Goal: Information Seeking & Learning: Check status

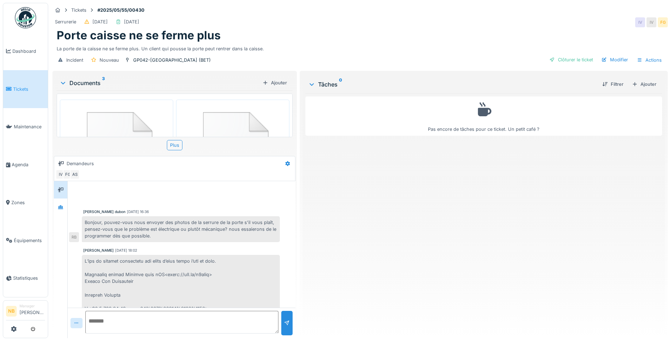
scroll to position [544, 0]
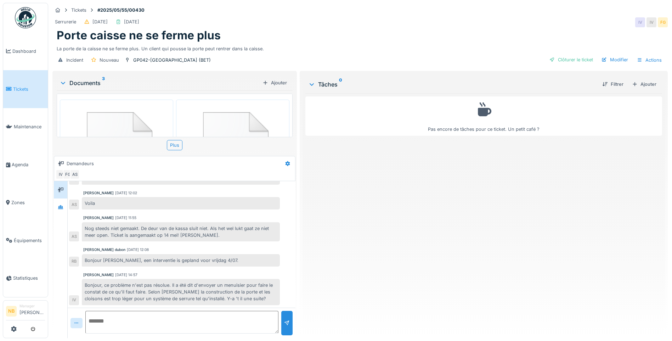
click at [23, 87] on span "Tickets" at bounding box center [29, 89] width 32 height 7
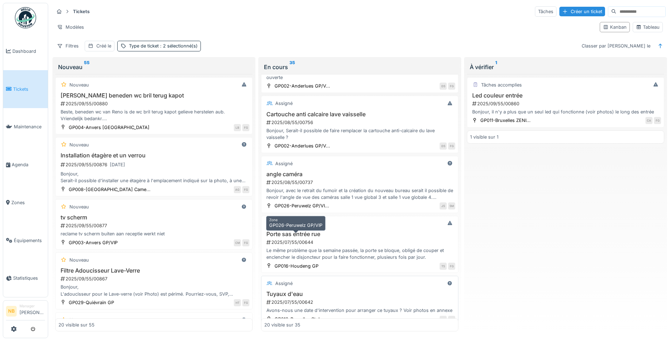
scroll to position [972, 0]
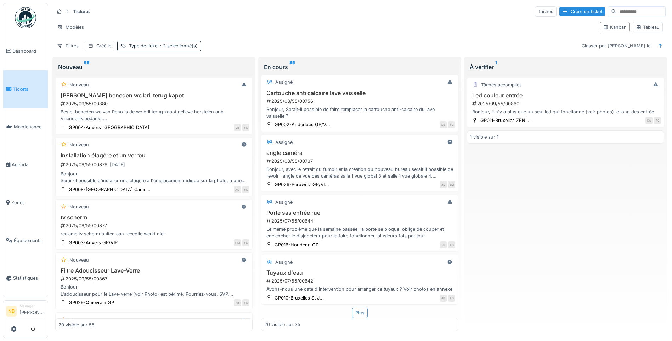
click at [359, 309] on div "Plus" at bounding box center [360, 313] width 16 height 10
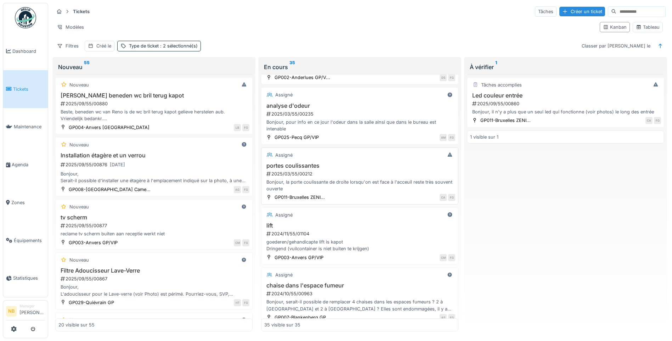
scroll to position [1675, 0]
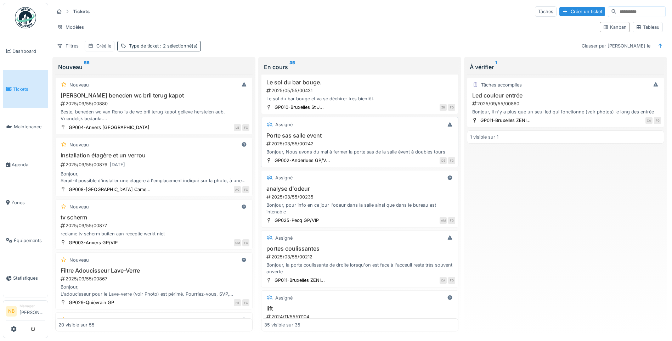
click at [373, 155] on div "Bonjour, Nous avons du mal à fermer la porte sas de la salle évent à doubles to…" at bounding box center [359, 151] width 191 height 7
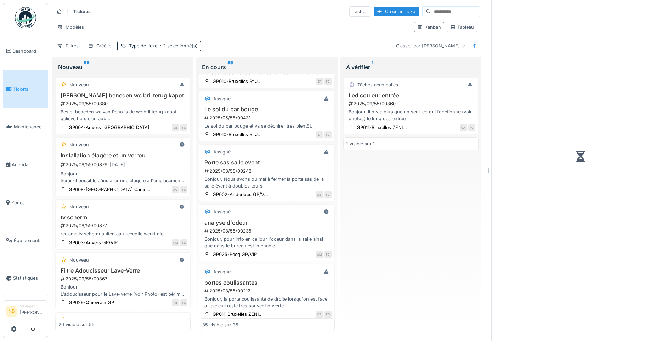
scroll to position [1696, 0]
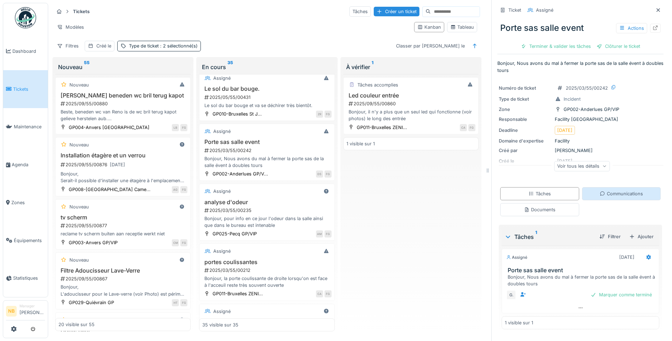
click at [615, 191] on div "Communications" at bounding box center [621, 193] width 43 height 7
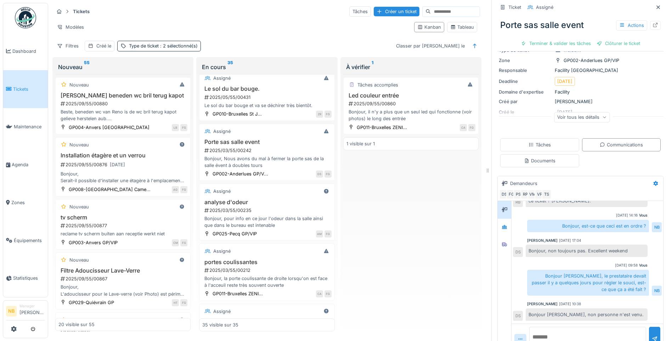
scroll to position [66, 0]
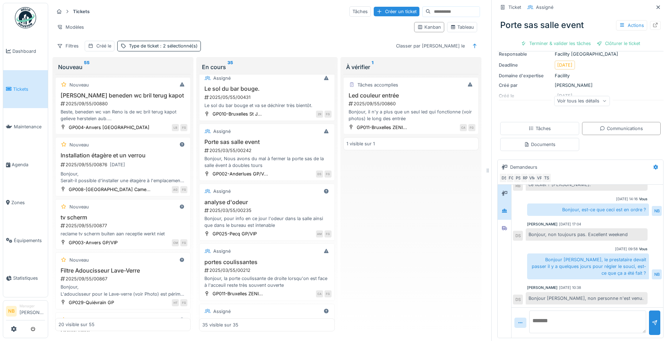
click at [500, 212] on div at bounding box center [504, 210] width 13 height 17
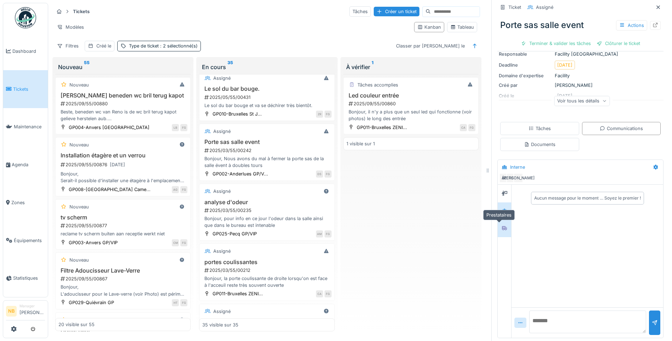
click at [502, 226] on icon at bounding box center [504, 228] width 5 height 4
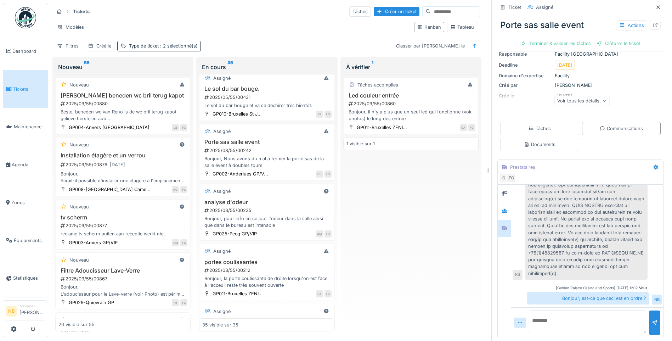
click at [582, 96] on div "Voir tous les détails" at bounding box center [582, 101] width 56 height 10
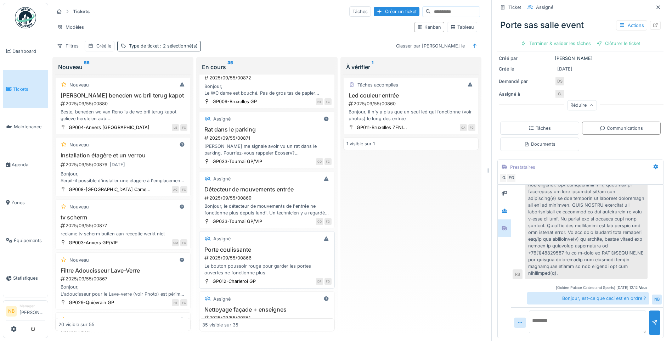
scroll to position [165, 0]
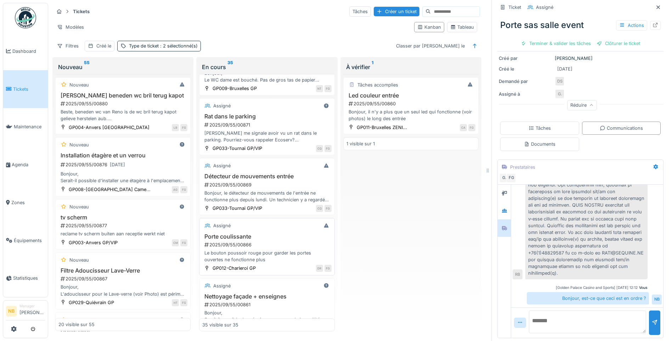
click at [286, 244] on div "2025/09/55/00866" at bounding box center [268, 244] width 128 height 7
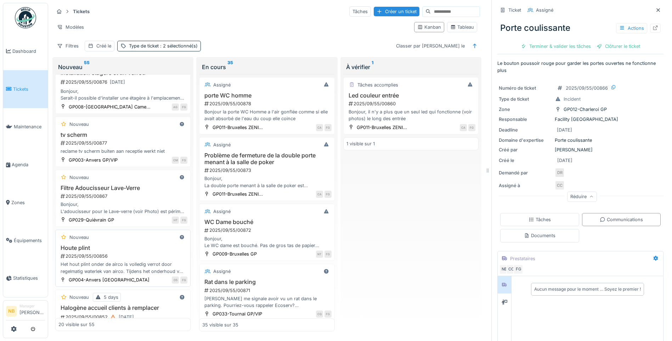
scroll to position [165, 0]
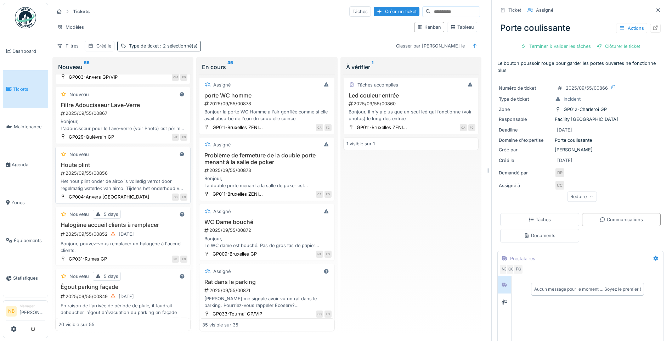
click at [132, 172] on div "2025/09/55/00856" at bounding box center [124, 173] width 128 height 7
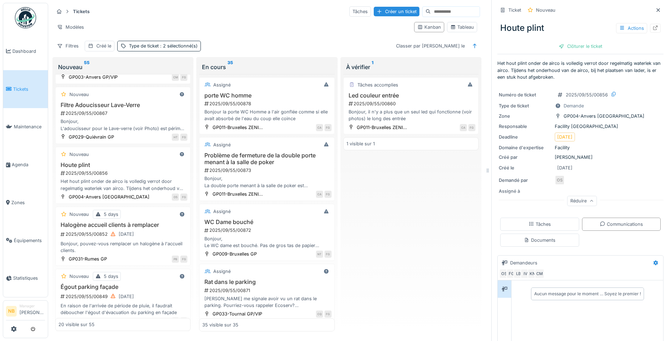
click at [522, 250] on div "Ticket Nouveau Houte plint Actions Clôturer le ticket Het hout plint onder de a…" at bounding box center [581, 218] width 166 height 437
click at [526, 242] on div "Documents" at bounding box center [540, 240] width 32 height 7
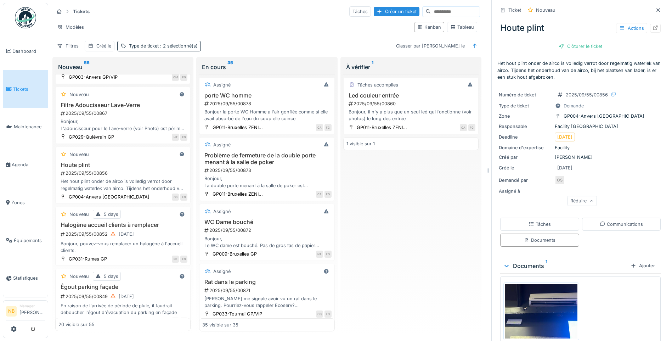
scroll to position [32, 0]
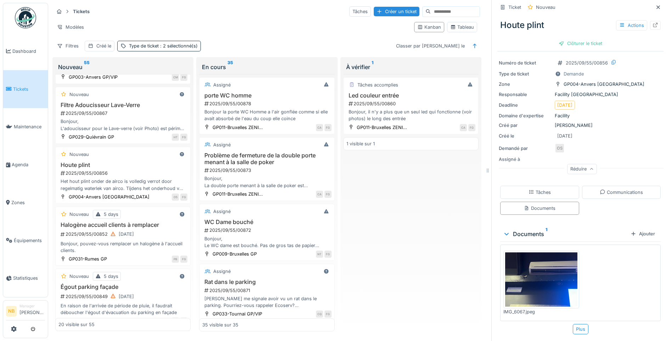
click at [540, 274] on img at bounding box center [541, 279] width 72 height 54
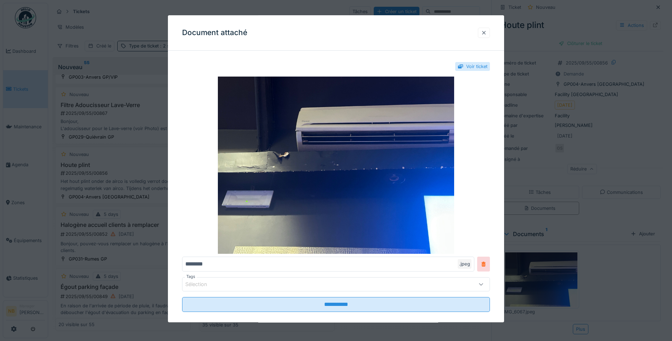
click at [483, 32] on div at bounding box center [484, 33] width 12 height 10
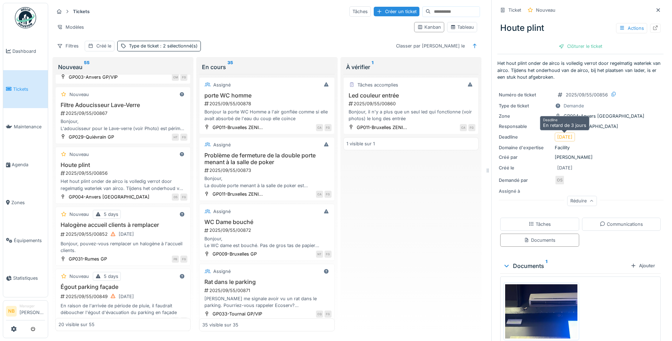
scroll to position [172, 0]
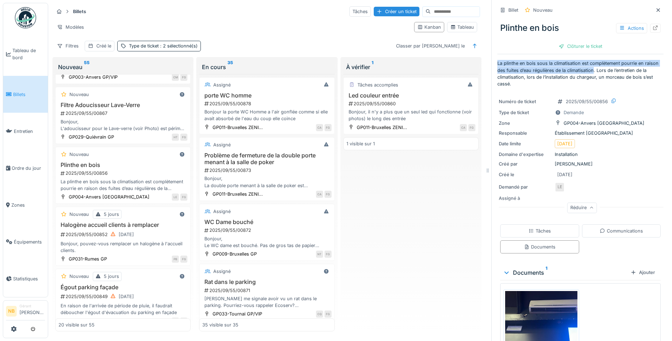
drag, startPoint x: 492, startPoint y: 57, endPoint x: 588, endPoint y: 66, distance: 96.8
click at [588, 66] on div "Billet Nouveau Plinthe en bois Actions Clôturer le ticket La plinthe en bois so…" at bounding box center [580, 170] width 178 height 341
copy p "La plinthe en bois sous la climatisation est complètement pourrie en raison des…"
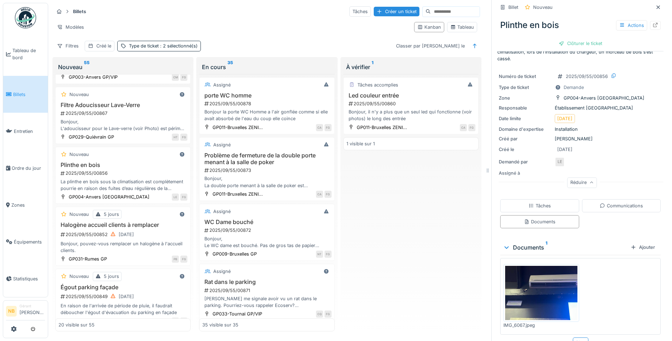
scroll to position [39, 0]
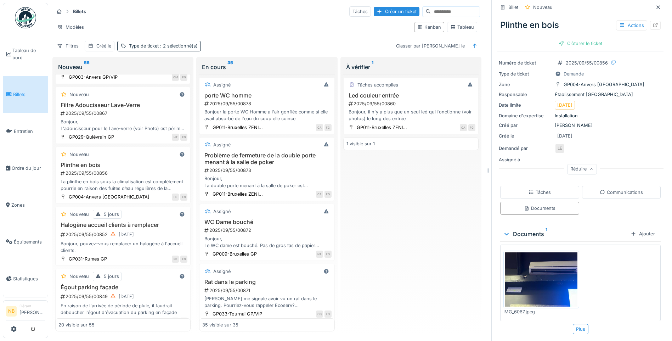
click at [539, 259] on img at bounding box center [541, 279] width 72 height 54
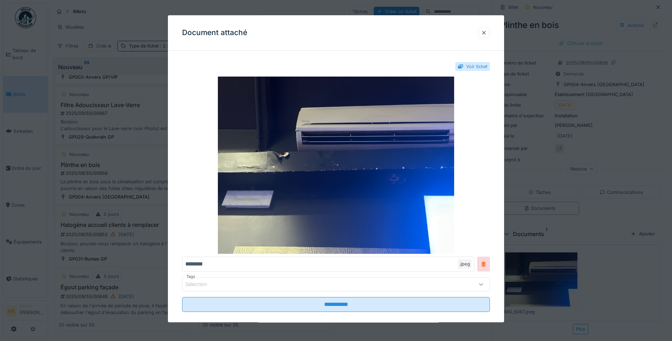
click at [466, 262] on div ".jpeg" at bounding box center [465, 264] width 14 height 10
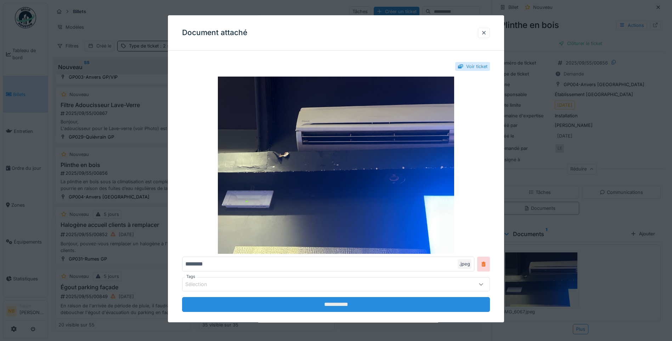
click at [354, 300] on input "**********" at bounding box center [336, 304] width 308 height 15
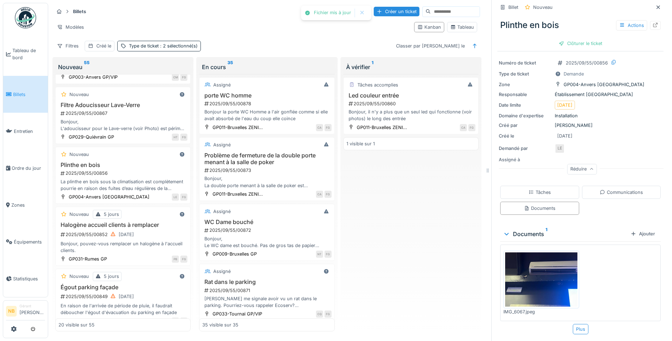
click at [574, 267] on div "IMG_6067.jpeg" at bounding box center [580, 283] width 161 height 77
click at [539, 273] on img at bounding box center [541, 279] width 72 height 54
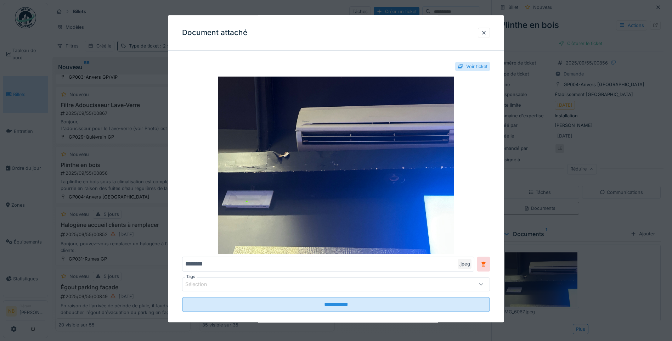
click at [471, 68] on div "Voir ticket" at bounding box center [476, 66] width 21 height 7
click at [647, 56] on div at bounding box center [336, 170] width 672 height 341
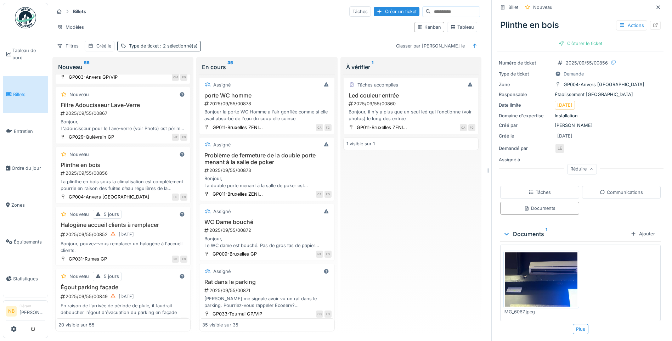
click at [539, 254] on img at bounding box center [541, 279] width 72 height 54
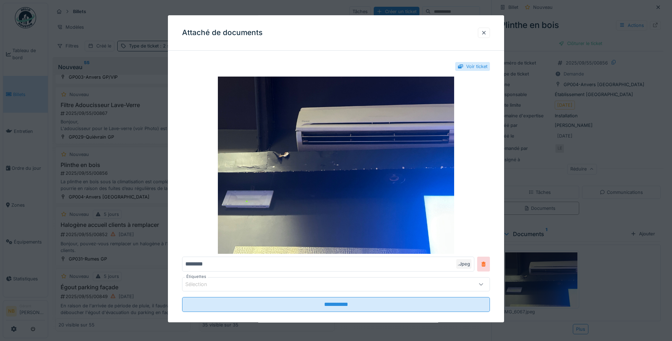
drag, startPoint x: 487, startPoint y: 33, endPoint x: 489, endPoint y: 41, distance: 7.6
click at [487, 33] on div at bounding box center [484, 32] width 6 height 7
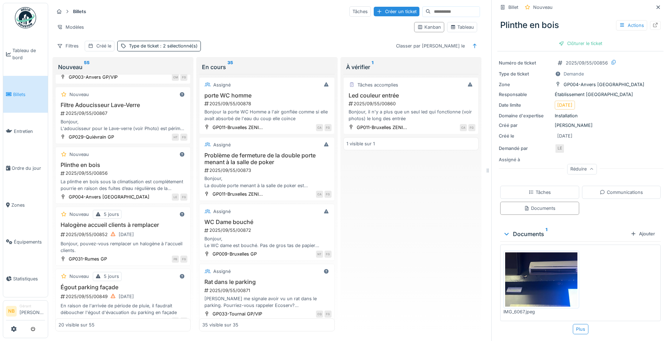
scroll to position [0, 0]
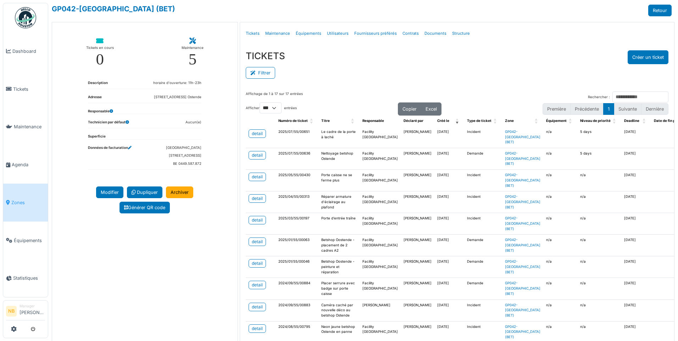
select select "***"
click at [7, 92] on link "Tickets" at bounding box center [25, 89] width 45 height 38
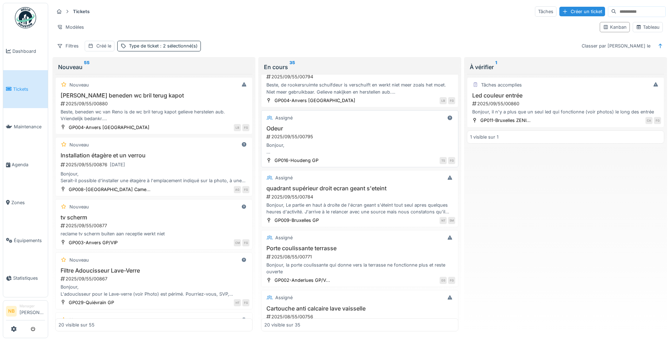
scroll to position [744, 0]
click at [15, 327] on icon at bounding box center [14, 329] width 6 height 6
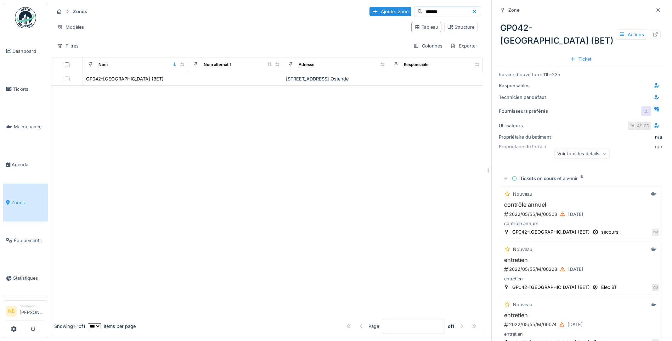
scroll to position [5, 0]
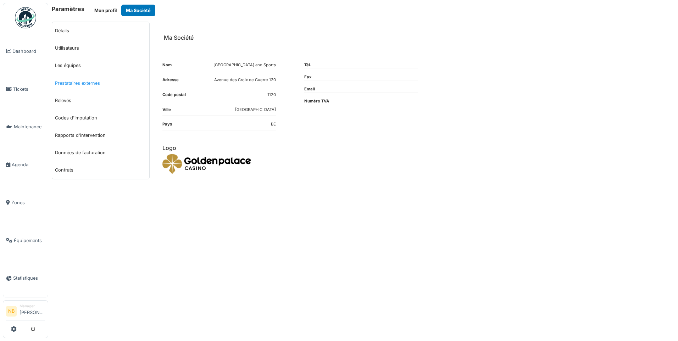
click at [75, 82] on link "Prestataires externes" at bounding box center [100, 82] width 97 height 17
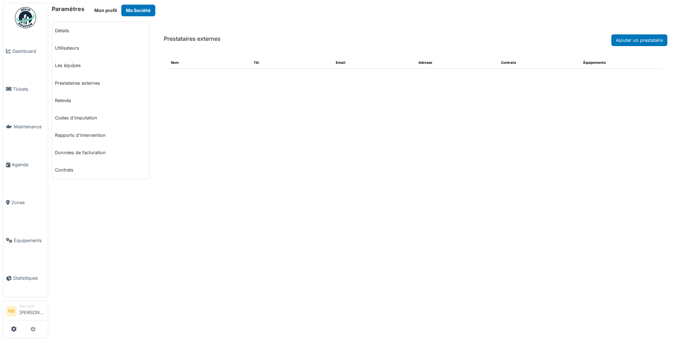
select select "***"
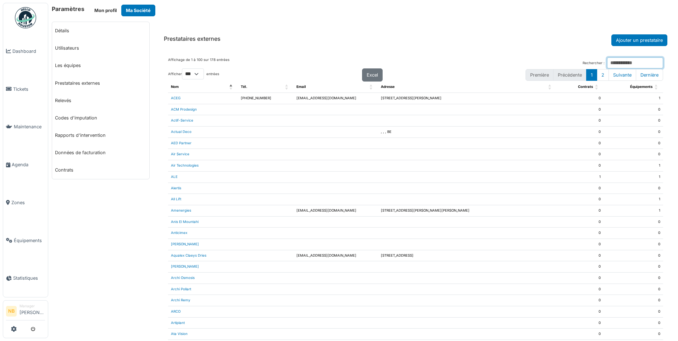
click at [607, 63] on input "Rechercher :" at bounding box center [635, 62] width 56 height 11
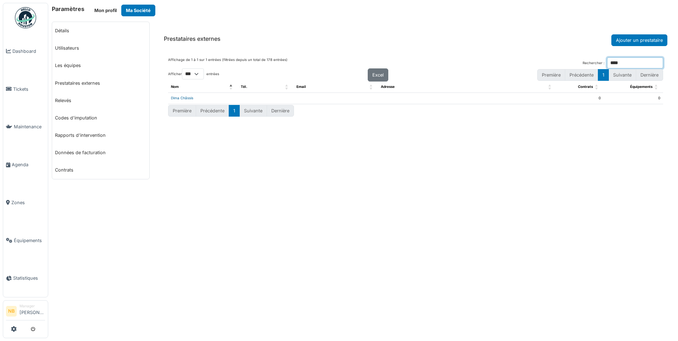
type input "****"
click at [190, 97] on link "Dima Châssis" at bounding box center [182, 98] width 22 height 4
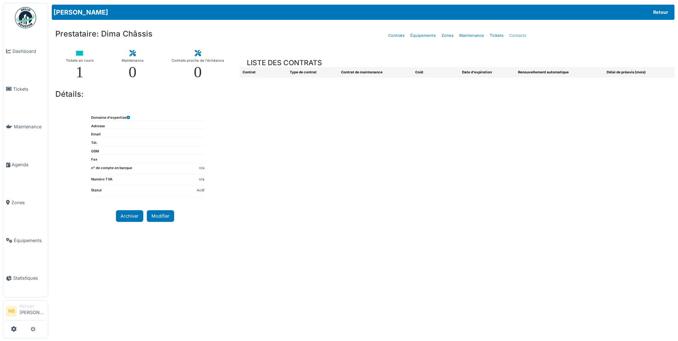
click at [513, 34] on link "Contacts" at bounding box center [517, 35] width 23 height 17
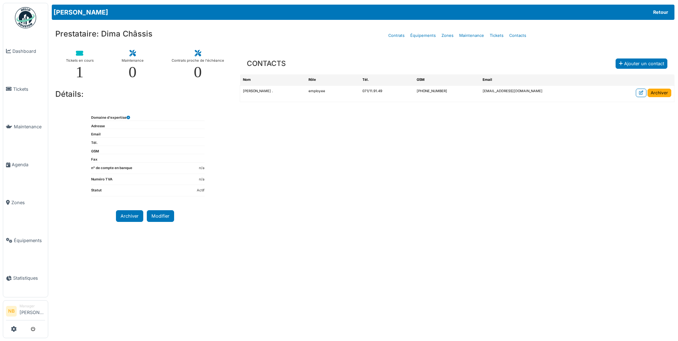
click at [451, 92] on td "[PHONE_NUMBER]" at bounding box center [447, 93] width 66 height 16
drag, startPoint x: 418, startPoint y: 90, endPoint x: 452, endPoint y: 87, distance: 33.8
click at [452, 87] on td "[PHONE_NUMBER]" at bounding box center [447, 93] width 66 height 16
copy td "[PHONE_NUMBER]"
click at [20, 89] on span "Tickets" at bounding box center [29, 89] width 32 height 7
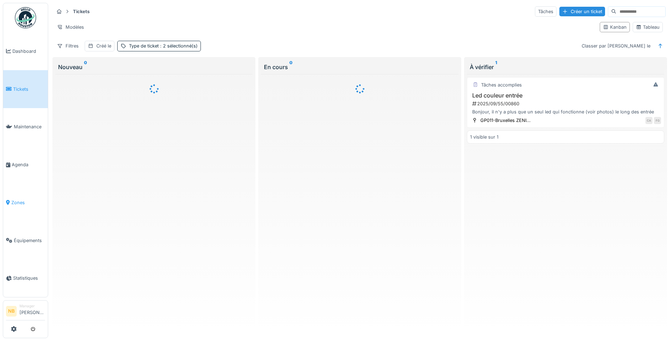
drag, startPoint x: 15, startPoint y: 196, endPoint x: 32, endPoint y: 197, distance: 16.7
click at [15, 199] on span "Zones" at bounding box center [28, 202] width 34 height 7
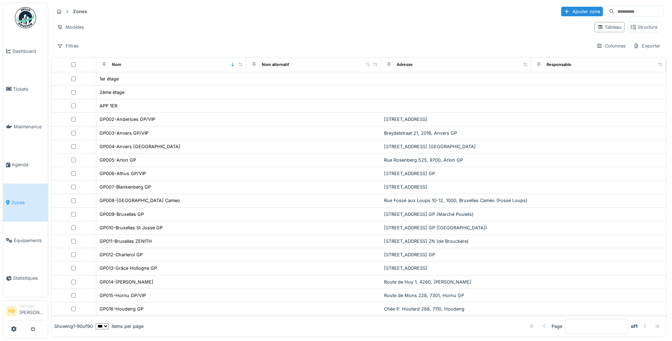
click at [614, 15] on input at bounding box center [638, 12] width 49 height 10
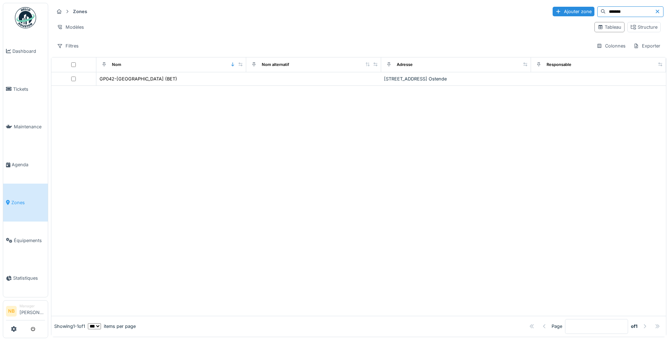
type input "*******"
drag, startPoint x: 117, startPoint y: 80, endPoint x: 128, endPoint y: 85, distance: 12.4
click at [117, 79] on div "GP042-Ostende (BET)" at bounding box center [139, 78] width 78 height 7
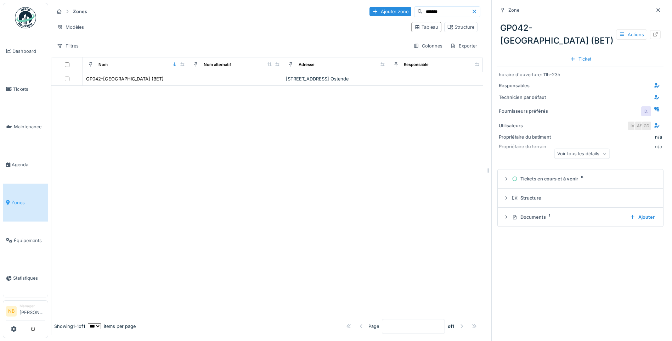
click at [653, 32] on icon at bounding box center [655, 34] width 5 height 5
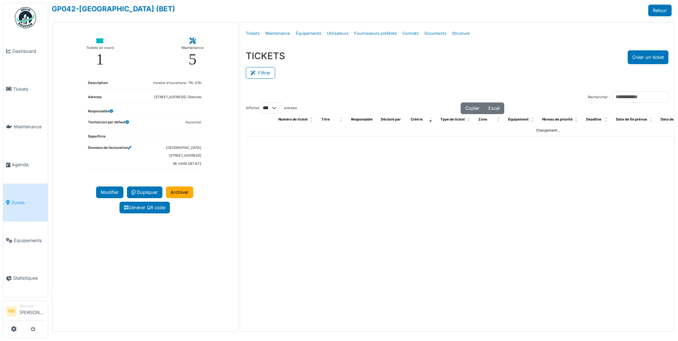
select select "***"
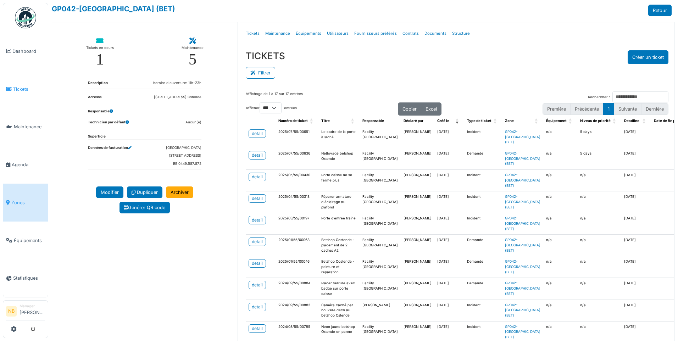
click at [32, 88] on span "Tickets" at bounding box center [29, 89] width 32 height 7
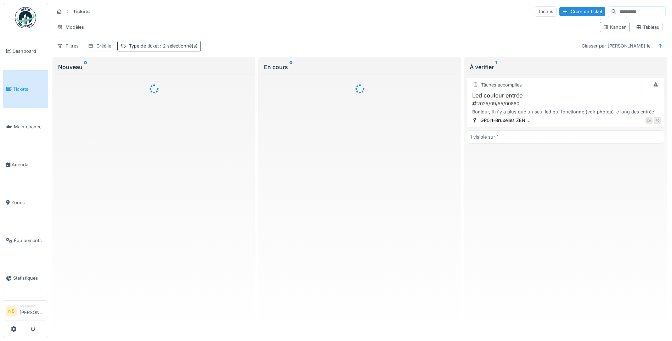
click at [617, 11] on input at bounding box center [641, 12] width 49 height 10
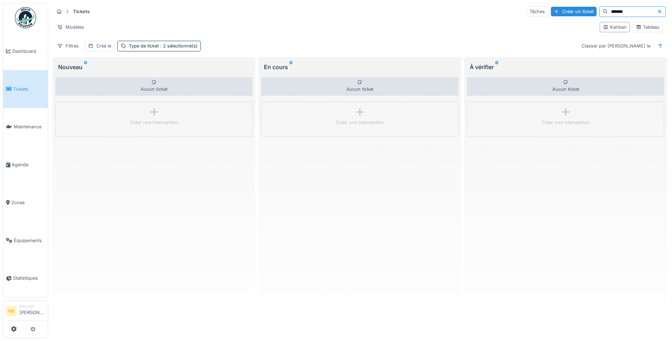
type input "*******"
click at [657, 12] on icon at bounding box center [660, 11] width 6 height 5
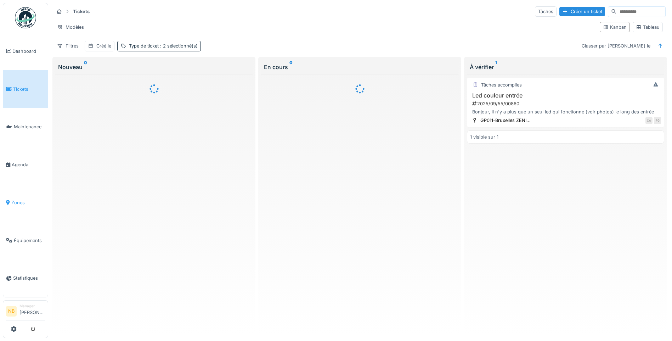
click at [17, 200] on span "Zones" at bounding box center [28, 202] width 34 height 7
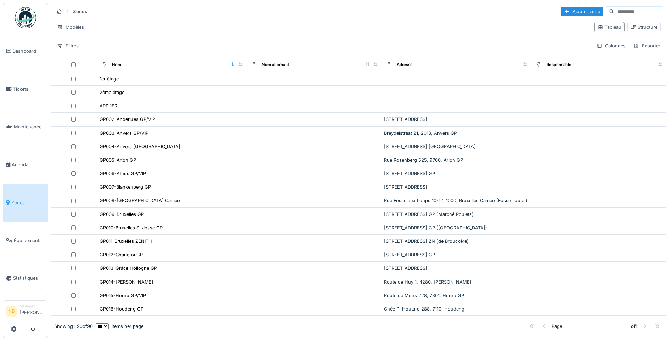
click at [616, 17] on div at bounding box center [635, 11] width 58 height 11
click at [615, 13] on input at bounding box center [638, 12] width 49 height 10
type input "*******"
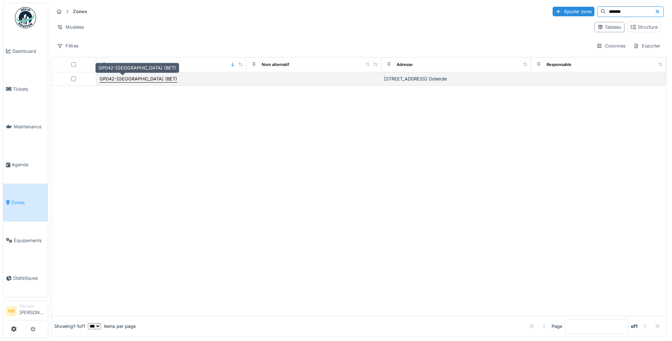
click at [130, 77] on div "GP042-Ostende (BET)" at bounding box center [139, 78] width 78 height 7
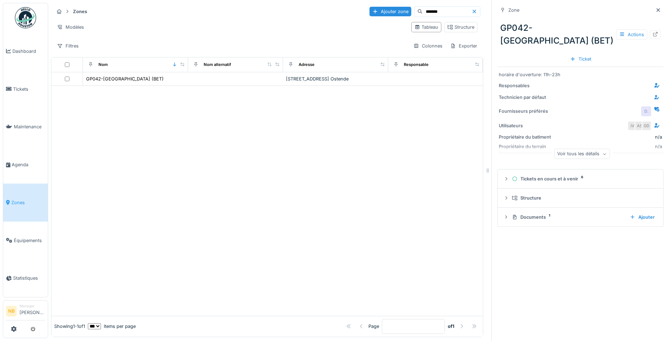
click at [638, 29] on div "Actions" at bounding box center [638, 34] width 45 height 10
click at [650, 30] on div at bounding box center [655, 34] width 11 height 9
click at [19, 86] on span "Tickets" at bounding box center [29, 89] width 32 height 7
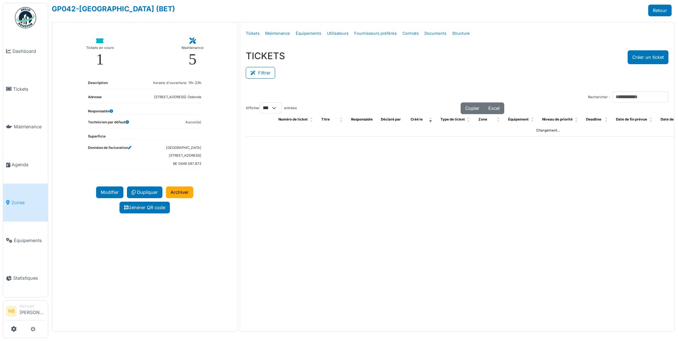
select select "***"
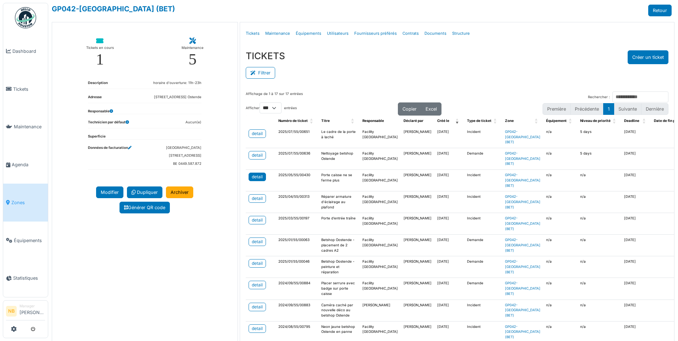
click at [257, 177] on div "detail" at bounding box center [257, 177] width 11 height 6
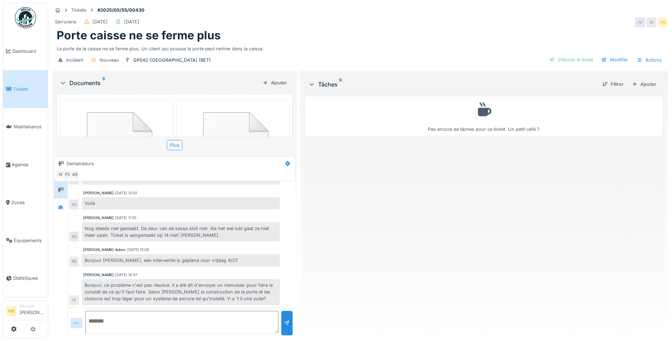
scroll to position [5, 0]
click at [158, 311] on textarea at bounding box center [181, 322] width 193 height 23
click at [219, 314] on textarea at bounding box center [181, 322] width 193 height 23
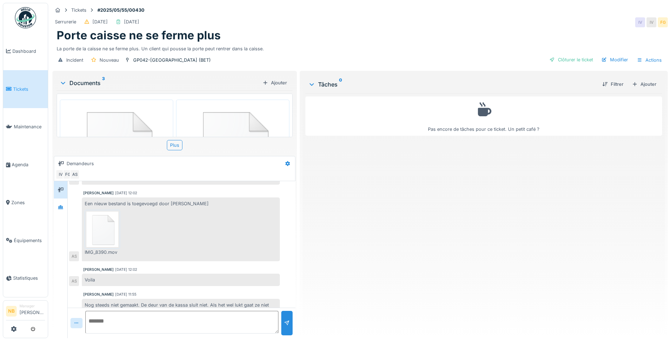
scroll to position [544, 0]
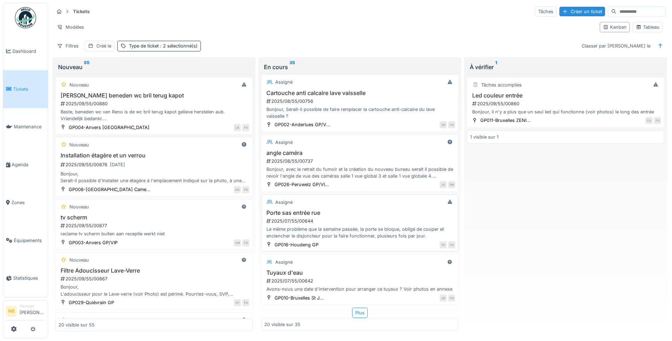
scroll to position [4, 0]
click at [352, 309] on div "Plus" at bounding box center [360, 313] width 16 height 10
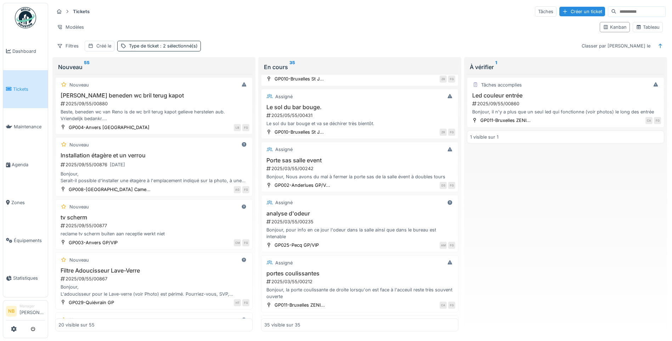
scroll to position [1841, 0]
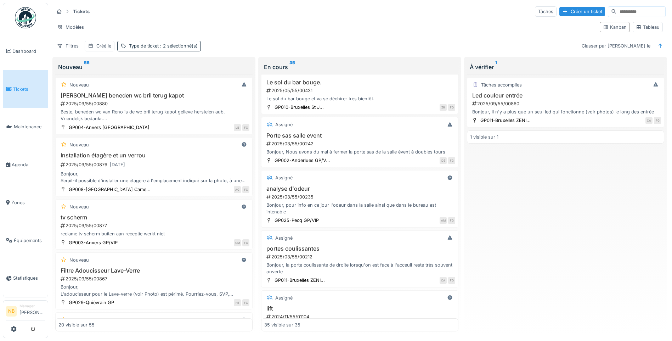
click at [353, 155] on div "Bonjour, Nous avons du mal à fermer la porte sas de la salle évent à doubles to…" at bounding box center [359, 151] width 191 height 7
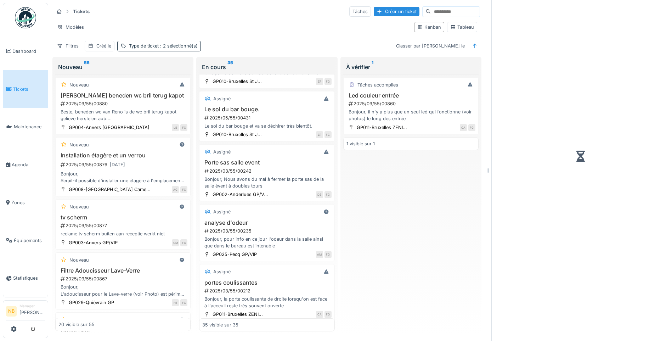
scroll to position [1696, 0]
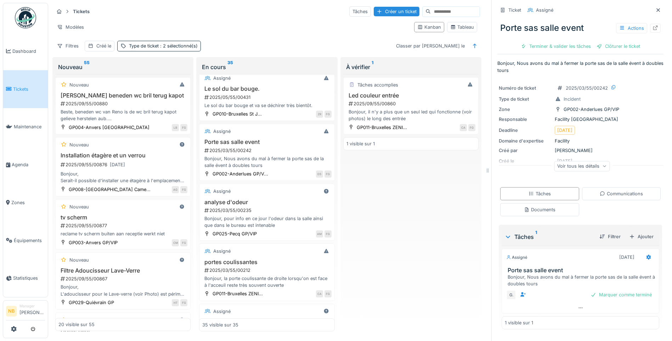
drag, startPoint x: 578, startPoint y: 161, endPoint x: 581, endPoint y: 164, distance: 4.5
click at [577, 161] on div "Voir tous les détails" at bounding box center [582, 166] width 56 height 10
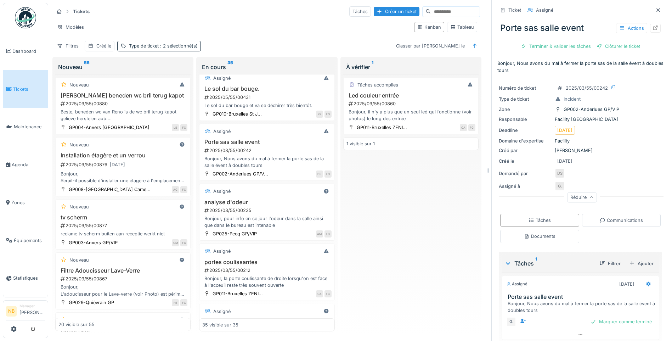
scroll to position [0, 0]
click at [391, 204] on div "Tâches accomplies Led couleur entrée 2025/09/55/00860 Bonjour, il n'y a plus qu…" at bounding box center [410, 202] width 135 height 257
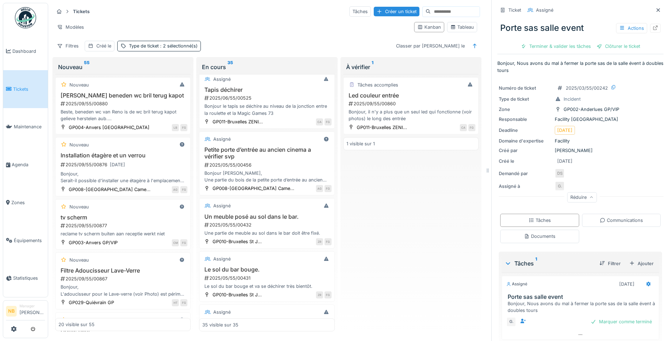
scroll to position [1365, 0]
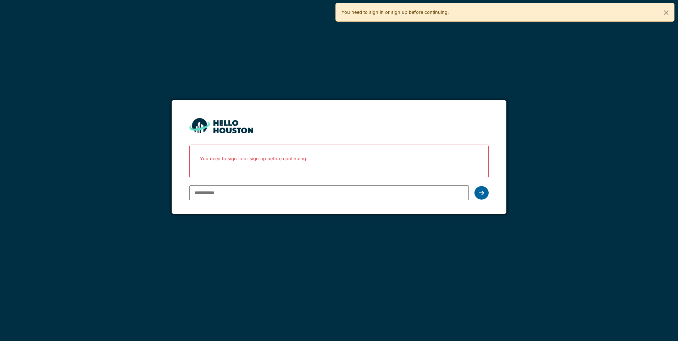
type input "**********"
click at [483, 193] on icon at bounding box center [481, 193] width 5 height 6
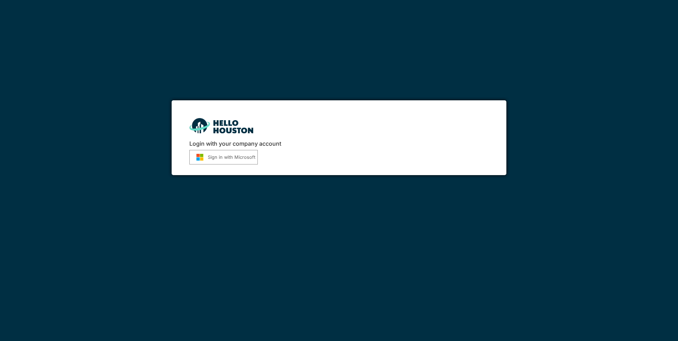
click at [217, 154] on button "Sign in with Microsoft" at bounding box center [223, 157] width 68 height 15
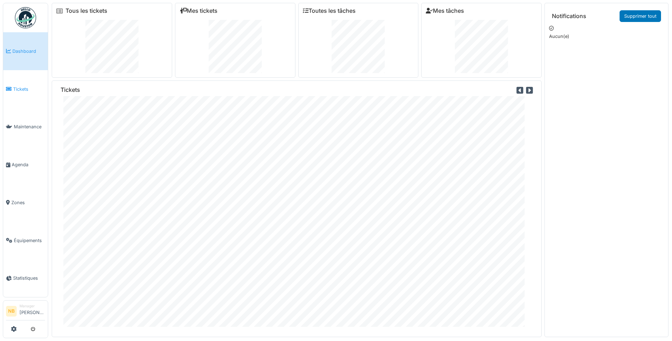
click at [17, 90] on span "Tickets" at bounding box center [29, 89] width 32 height 7
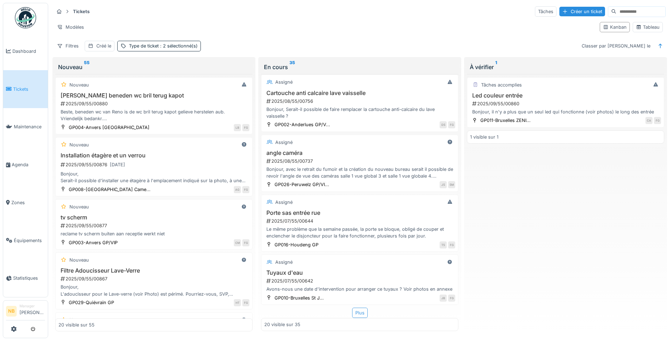
scroll to position [4, 0]
click at [358, 308] on div "Plus" at bounding box center [360, 313] width 16 height 10
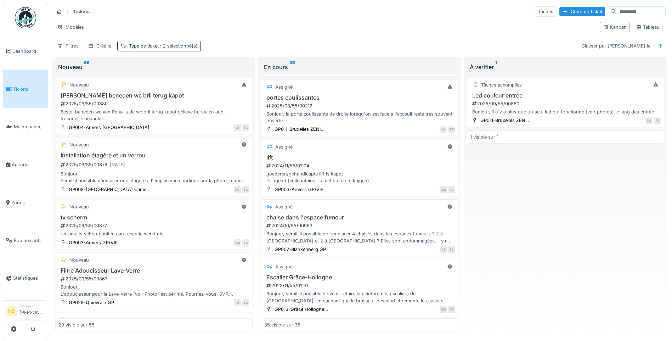
scroll to position [1841, 0]
